Goal: Communication & Community: Share content

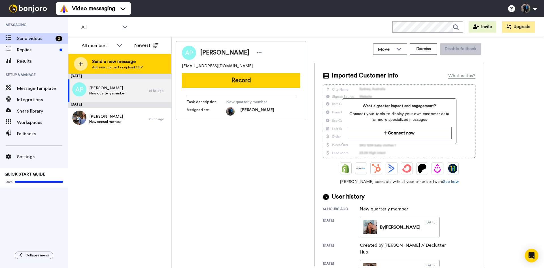
click at [81, 62] on icon at bounding box center [81, 64] width 4 height 4
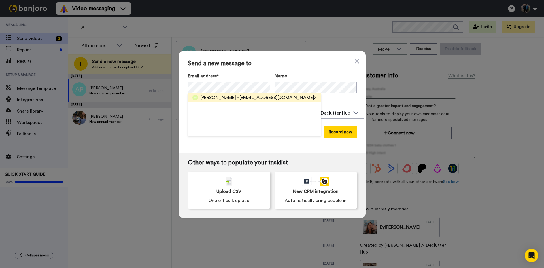
click at [237, 96] on span "<[EMAIL_ADDRESS][DOMAIN_NAME]>" at bounding box center [276, 97] width 79 height 7
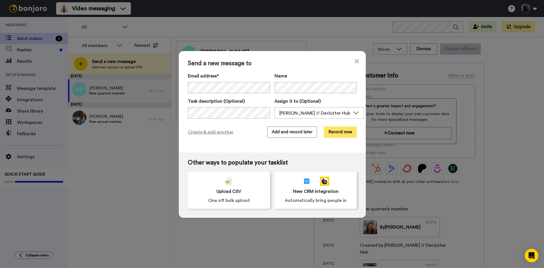
click at [327, 133] on button "Record now" at bounding box center [340, 131] width 33 height 11
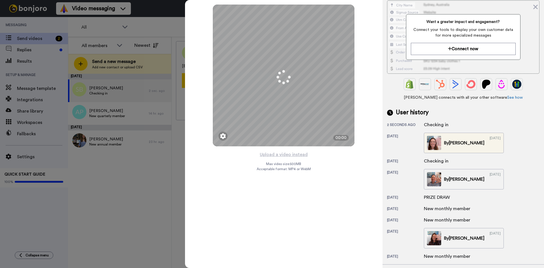
scroll to position [85, 0]
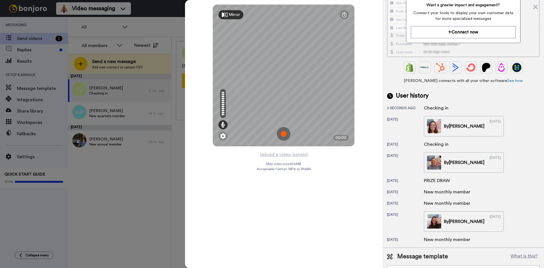
click at [283, 132] on img at bounding box center [284, 134] width 14 height 14
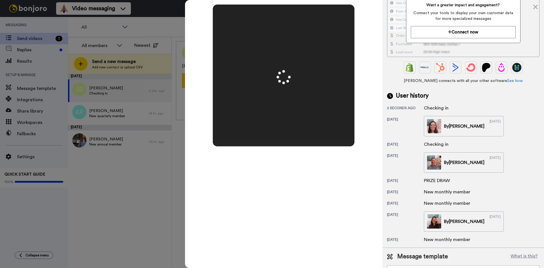
scroll to position [0, 0]
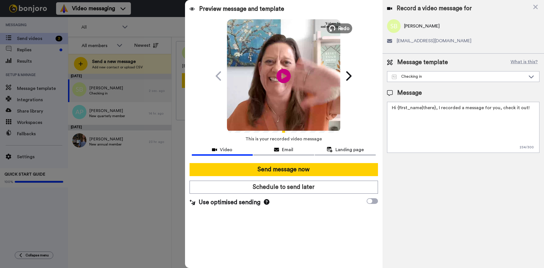
click at [344, 29] on span "Redo" at bounding box center [344, 27] width 12 height 7
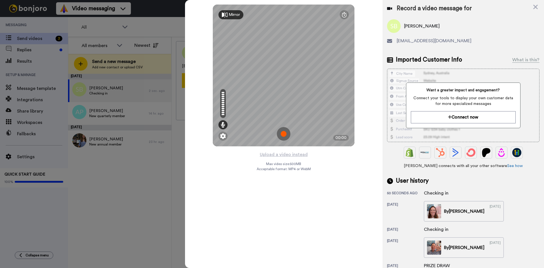
click at [286, 132] on img at bounding box center [284, 134] width 14 height 14
click at [285, 132] on img at bounding box center [284, 134] width 14 height 14
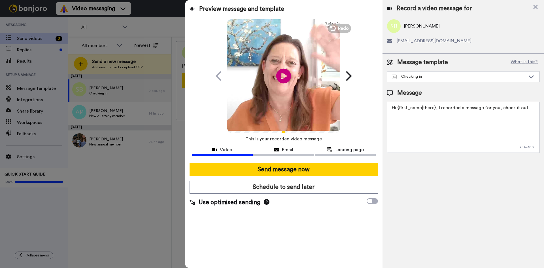
click at [282, 77] on icon "Play/Pause" at bounding box center [283, 75] width 15 height 27
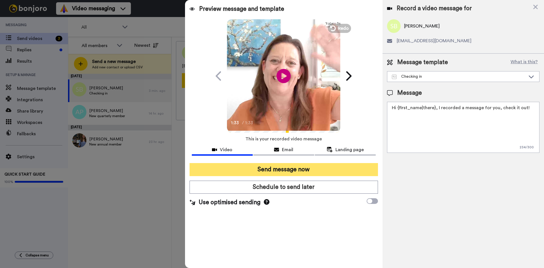
click at [283, 169] on button "Send message now" at bounding box center [283, 169] width 188 height 13
